Goal: Obtain resource: Download file/media

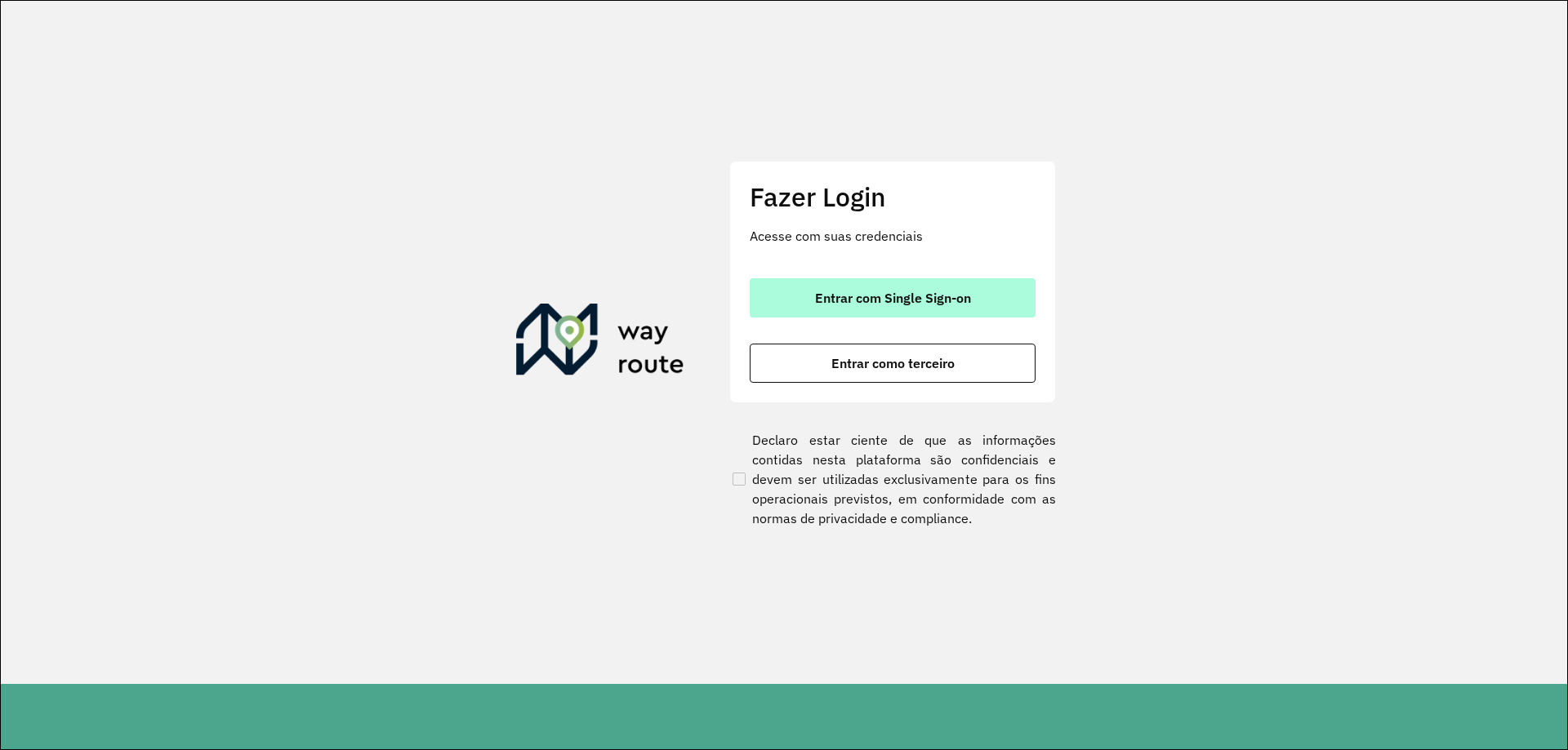
click at [951, 289] on button "Entrar com Single Sign-on" at bounding box center [892, 298] width 285 height 39
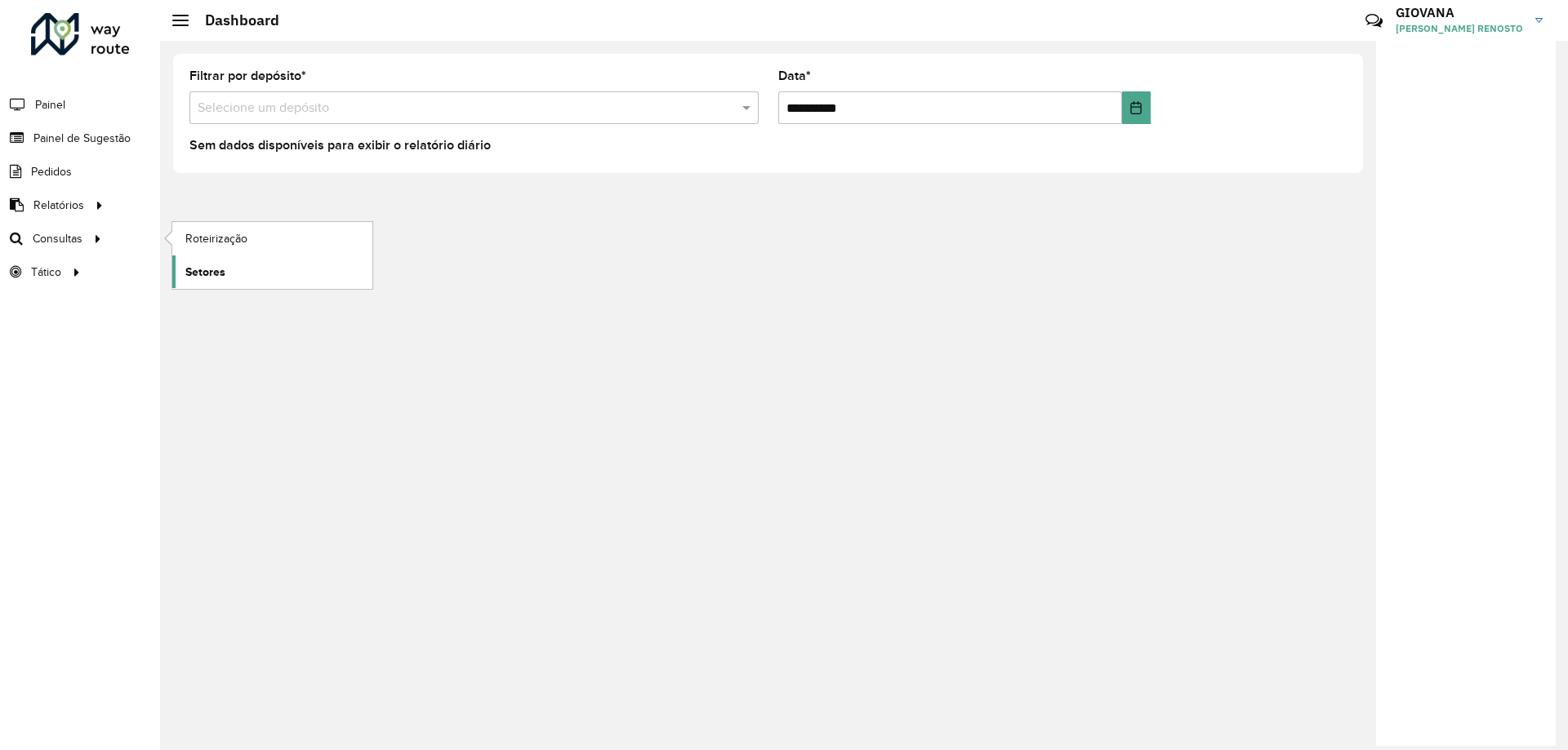
click at [212, 264] on span "Setores" at bounding box center [205, 272] width 40 height 17
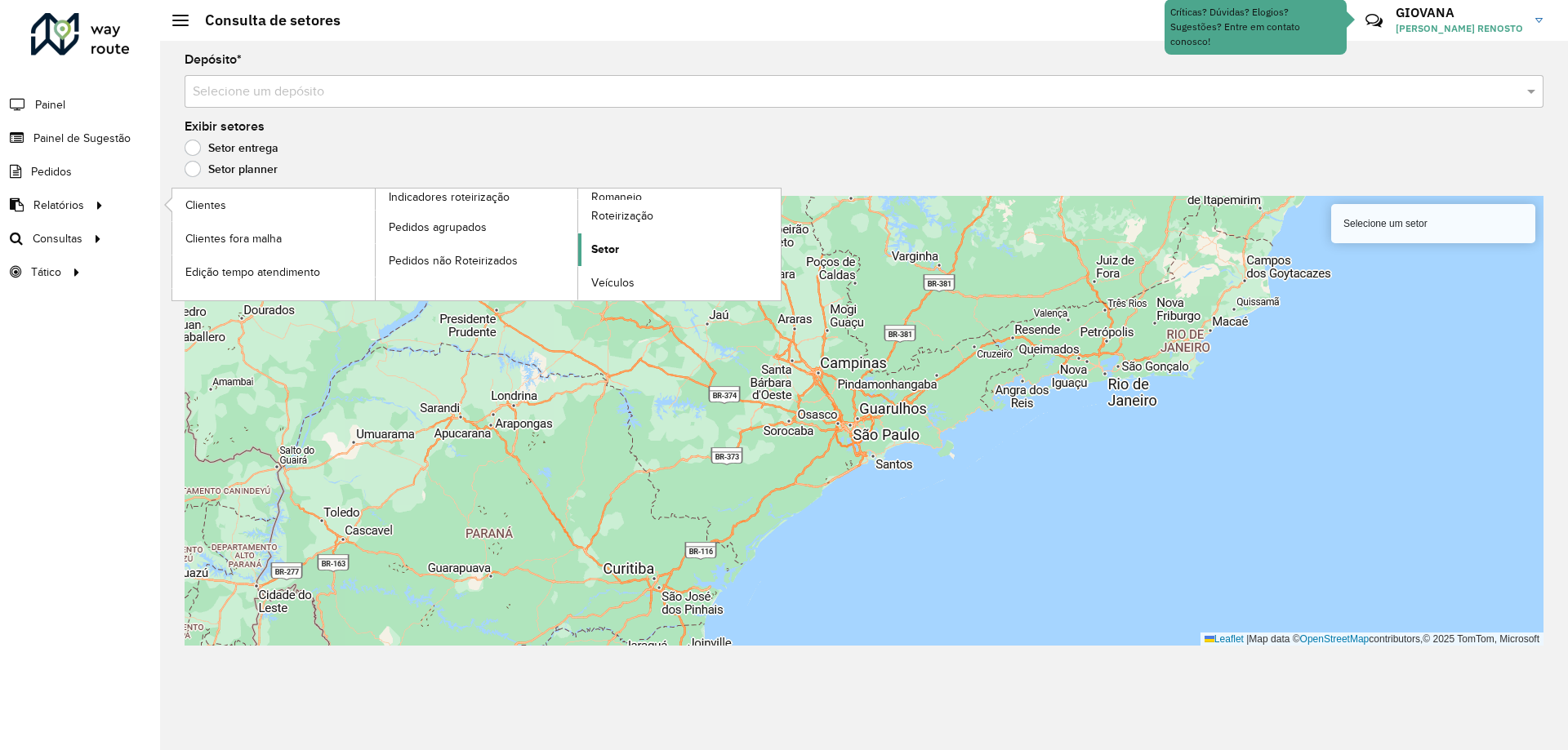
click at [625, 242] on link "Setor" at bounding box center [679, 249] width 203 height 32
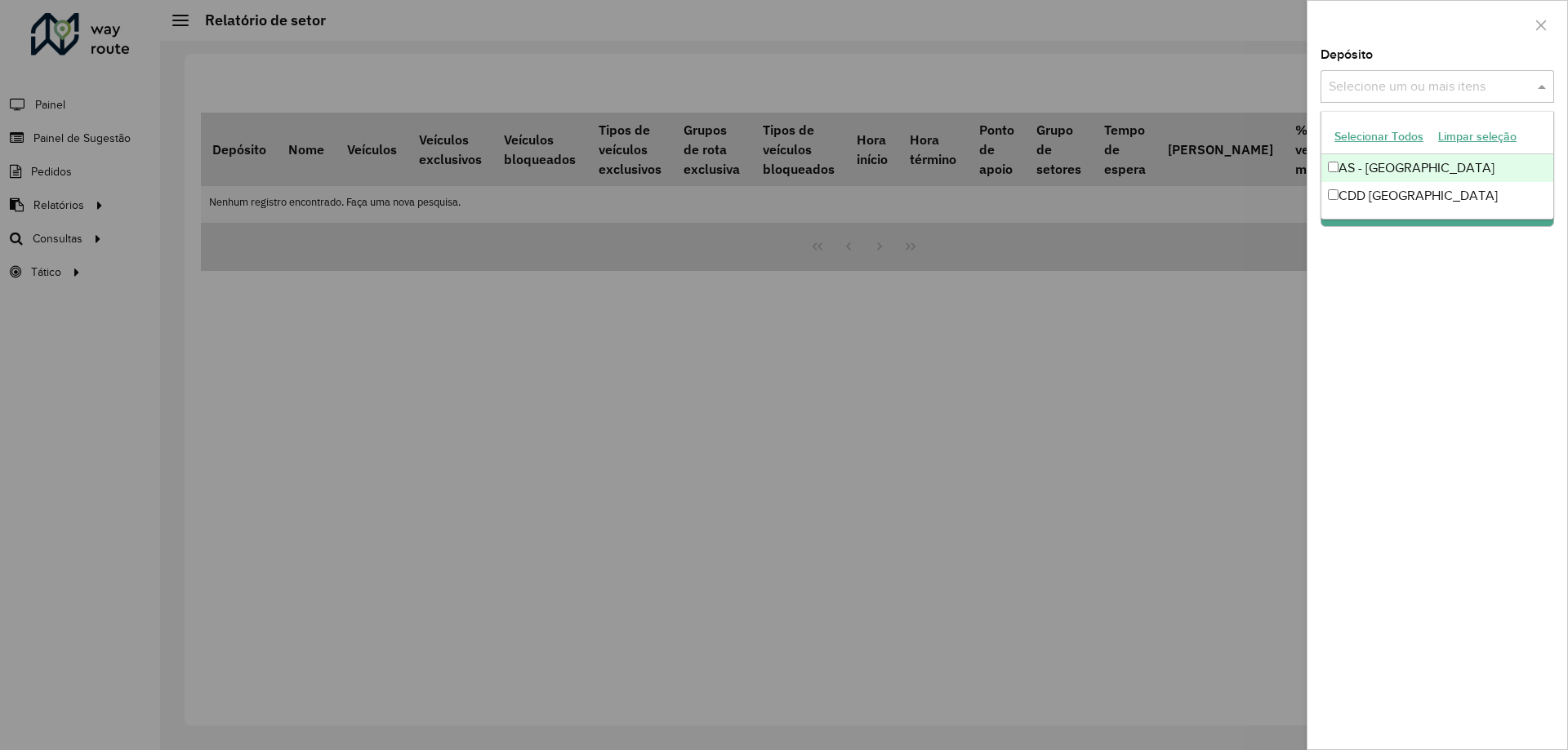
click at [1398, 93] on input "text" at bounding box center [1428, 88] width 209 height 20
click at [1392, 159] on div "AS - Florianópolis" at bounding box center [1437, 168] width 232 height 28
click at [1392, 147] on button "Selecionar Todos" at bounding box center [1378, 137] width 103 height 26
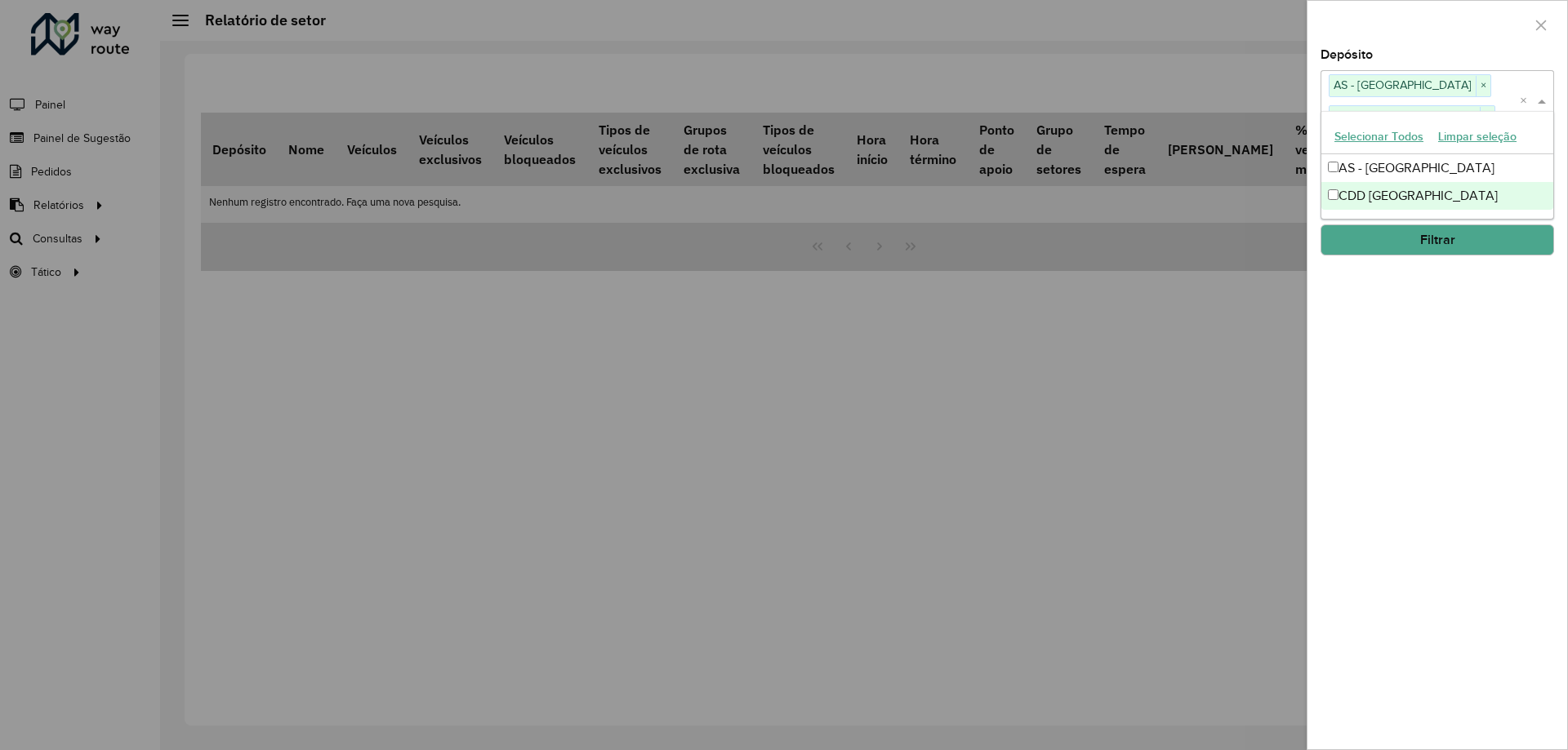
click at [1414, 301] on div "Depósito Selecione um ou mais itens AS - Florianópolis × CDD Florianópolis × × …" at bounding box center [1437, 400] width 260 height 701
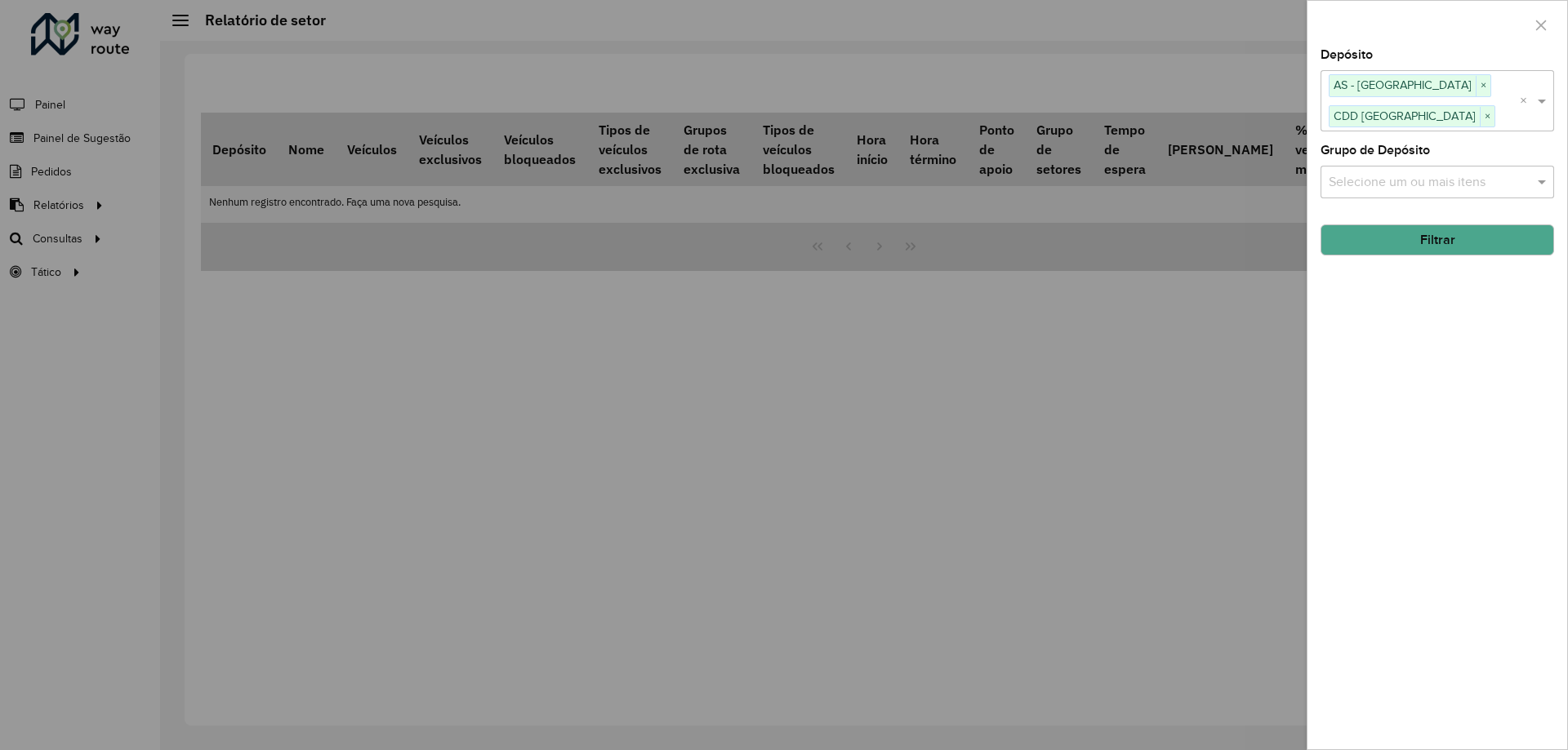
click at [1433, 243] on button "Filtrar" at bounding box center [1436, 240] width 233 height 31
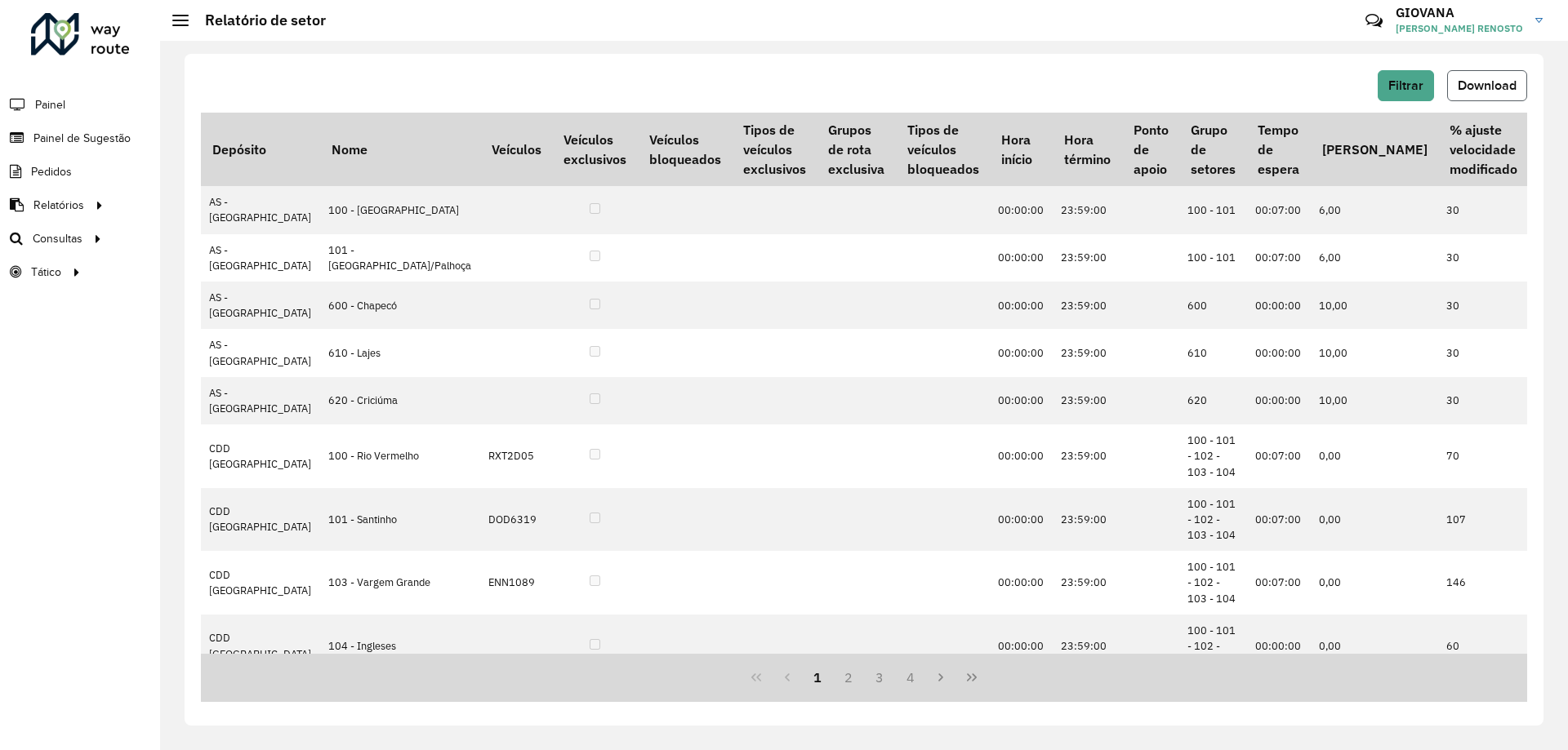
click at [1490, 86] on span "Download" at bounding box center [1487, 86] width 59 height 14
